Goal: Task Accomplishment & Management: Manage account settings

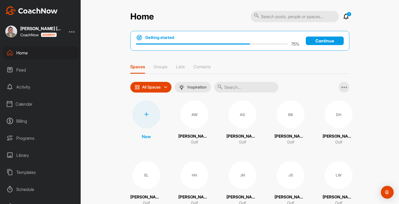
click at [22, 104] on div "Calendar" at bounding box center [40, 104] width 75 height 13
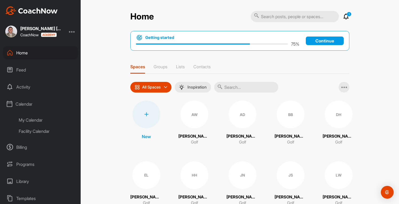
click at [37, 120] on div "My Calendar" at bounding box center [46, 120] width 63 height 11
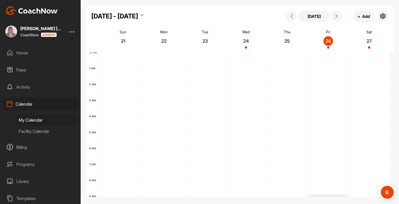
scroll to position [93, 0]
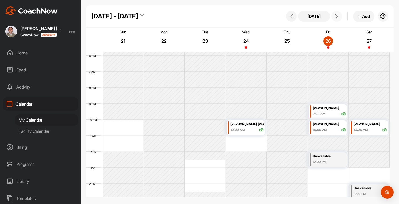
click at [337, 17] on icon at bounding box center [337, 16] width 4 height 4
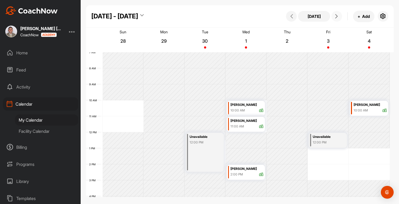
scroll to position [119, 0]
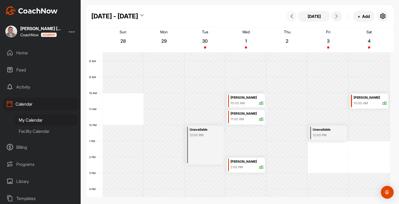
click at [293, 17] on icon at bounding box center [292, 16] width 4 height 4
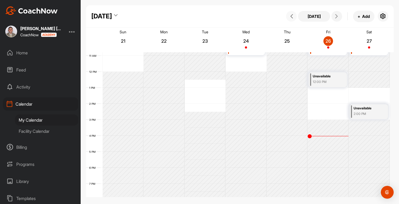
scroll to position [93, 0]
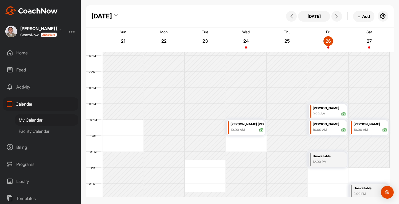
click at [75, 30] on div at bounding box center [72, 31] width 6 height 6
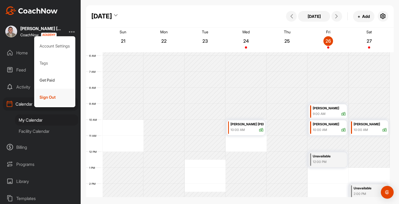
click at [49, 98] on div "Sign Out" at bounding box center [54, 97] width 41 height 17
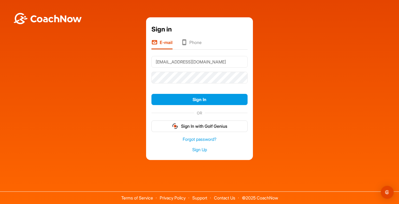
click at [225, 63] on input "[EMAIL_ADDRESS][DOMAIN_NAME]" at bounding box center [200, 62] width 96 height 12
type input "[EMAIL_ADDRESS][DOMAIN_NAME]"
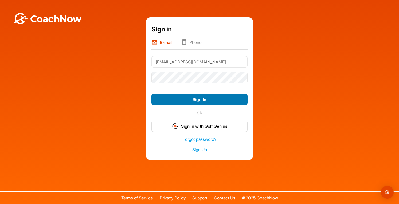
click at [204, 100] on button "Sign In" at bounding box center [200, 99] width 96 height 11
